Goal: Use online tool/utility: Utilize a website feature to perform a specific function

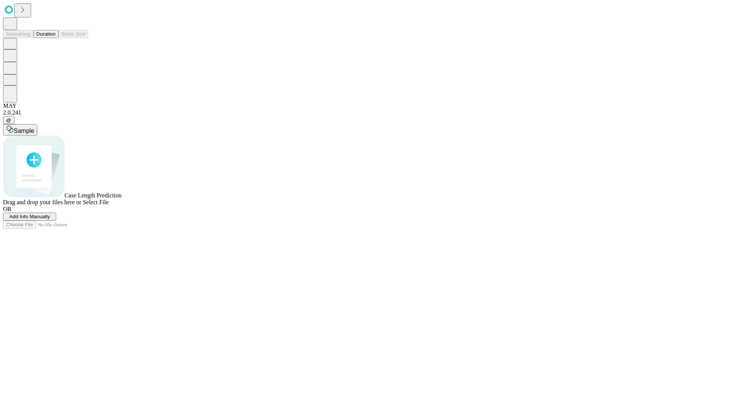
click at [55, 38] on button "Duration" at bounding box center [45, 34] width 25 height 8
click at [109, 205] on span "Select File" at bounding box center [96, 202] width 26 height 6
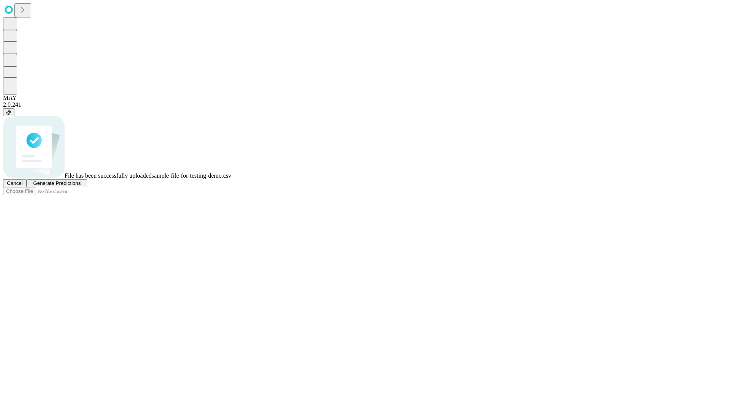
click at [80, 186] on span "Generate Predictions" at bounding box center [56, 183] width 47 height 6
